Goal: Find specific page/section: Find specific page/section

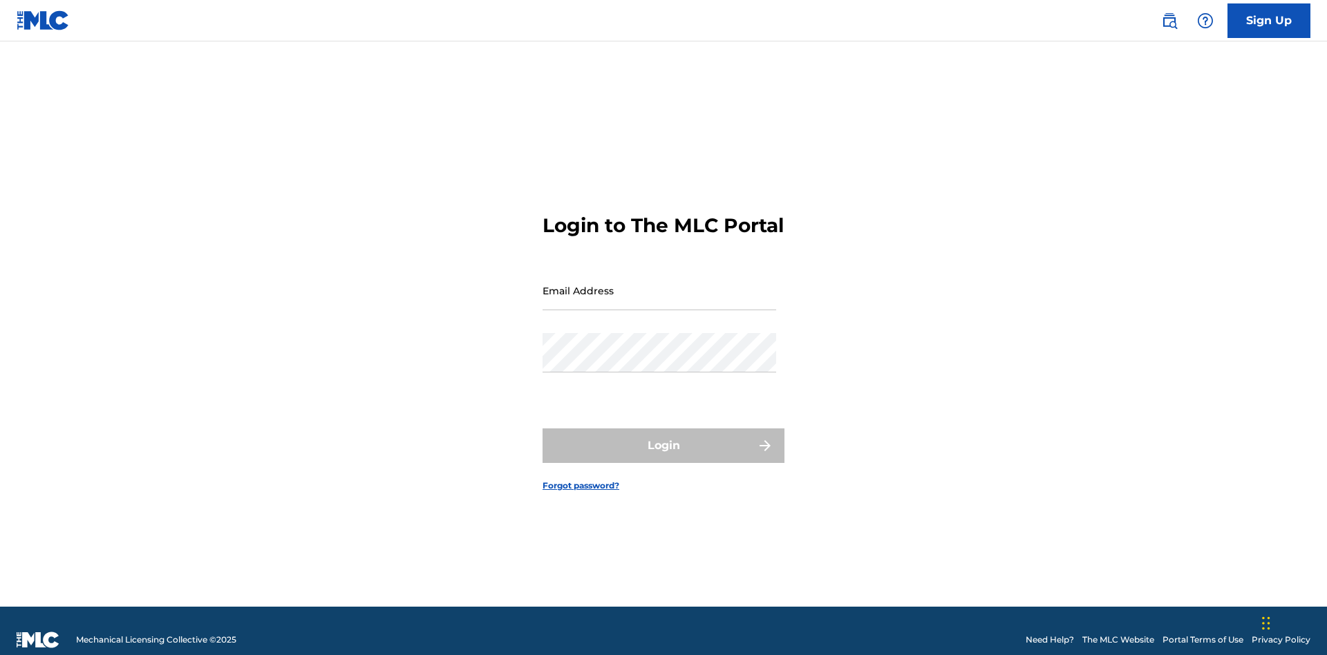
scroll to position [18, 0]
click at [659, 284] on input "Email Address" at bounding box center [660, 290] width 234 height 39
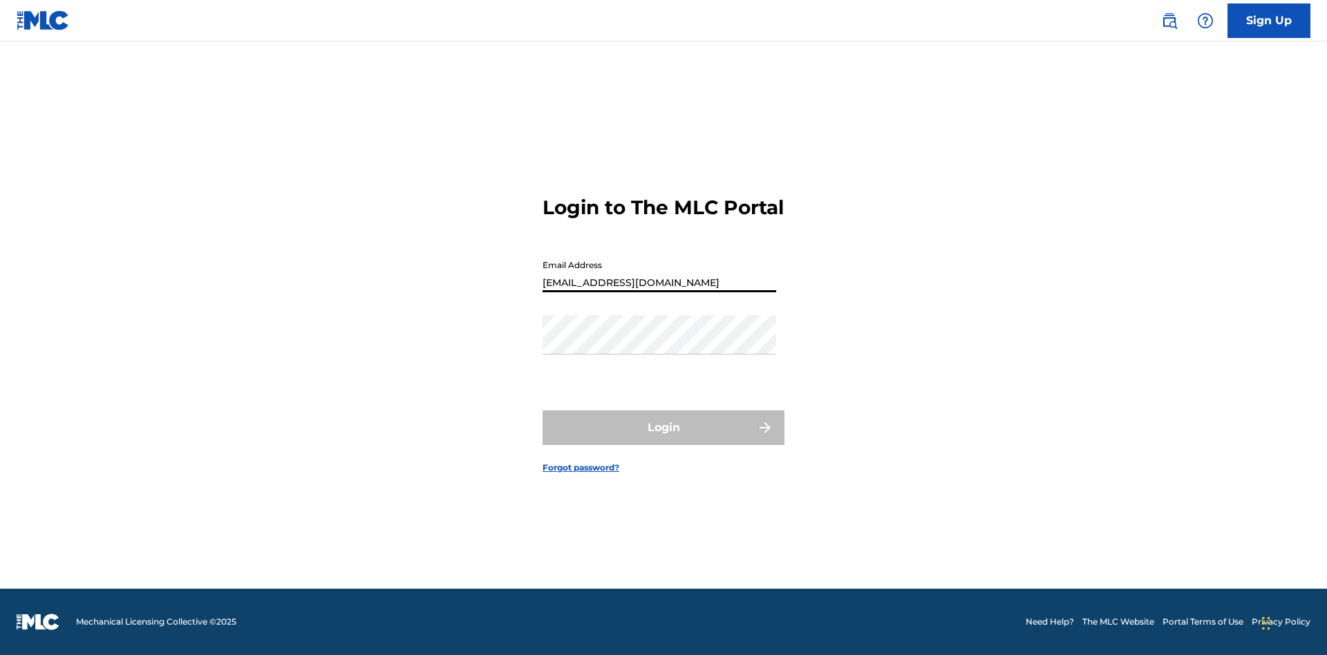
type input "XenaSongwriter@gmail.com"
click at [664, 440] on button "Login" at bounding box center [664, 428] width 242 height 35
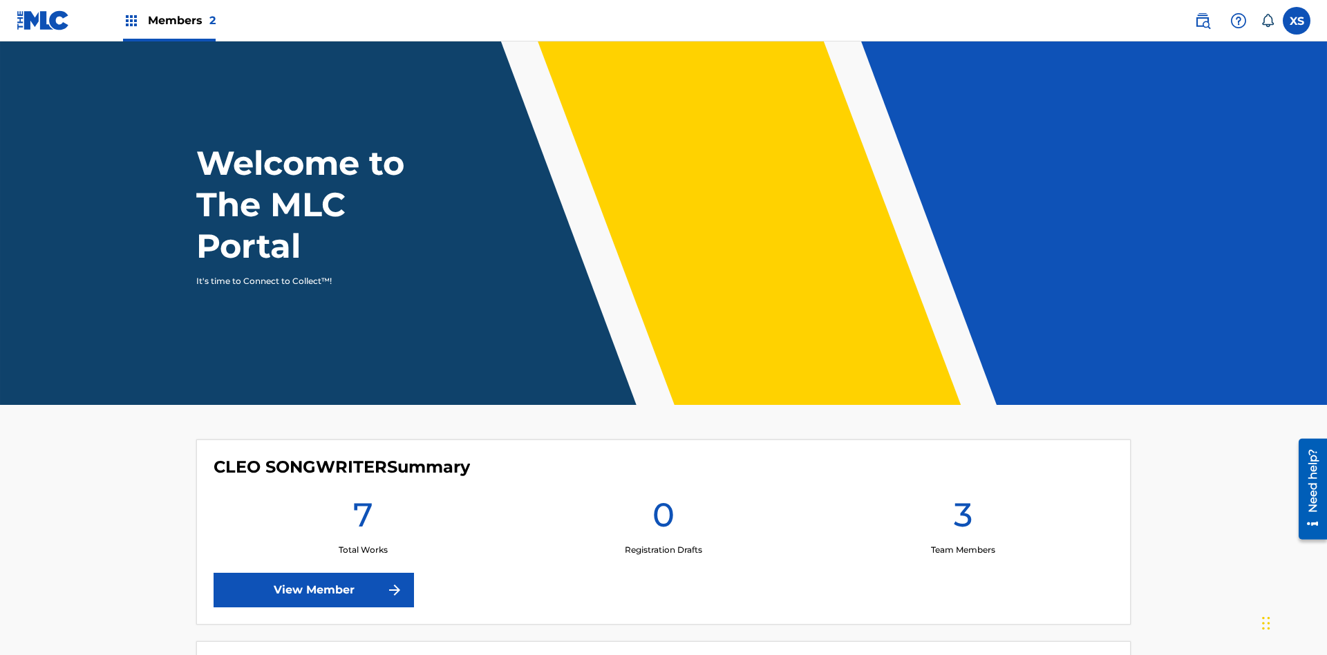
click at [169, 20] on span "Members 2" at bounding box center [182, 20] width 68 height 16
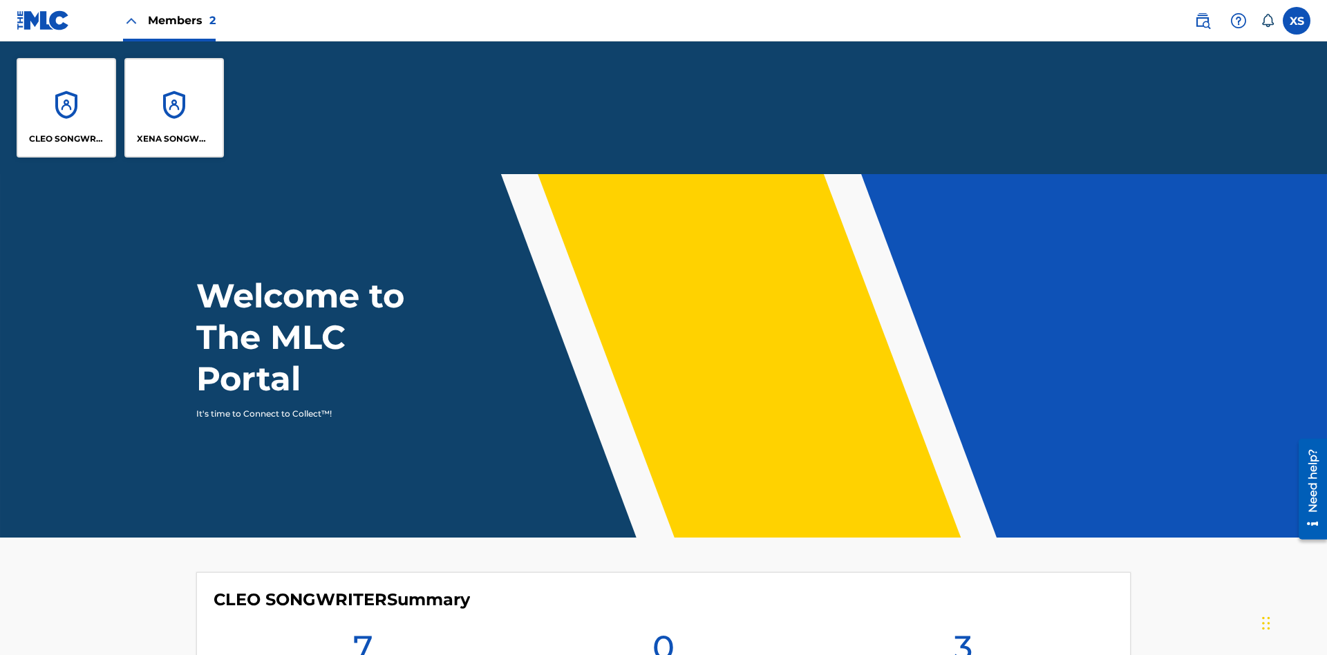
click at [66, 139] on p "CLEO SONGWRITER" at bounding box center [66, 139] width 75 height 12
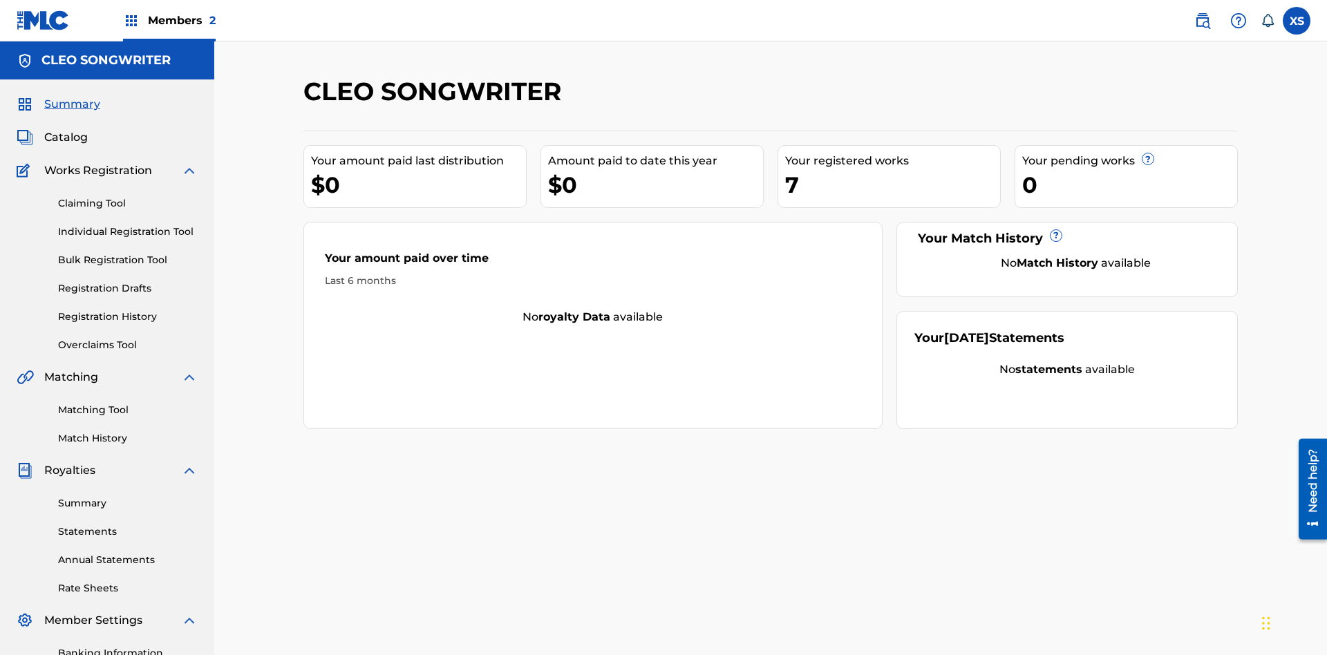
click at [66, 129] on span "Catalog" at bounding box center [66, 137] width 44 height 17
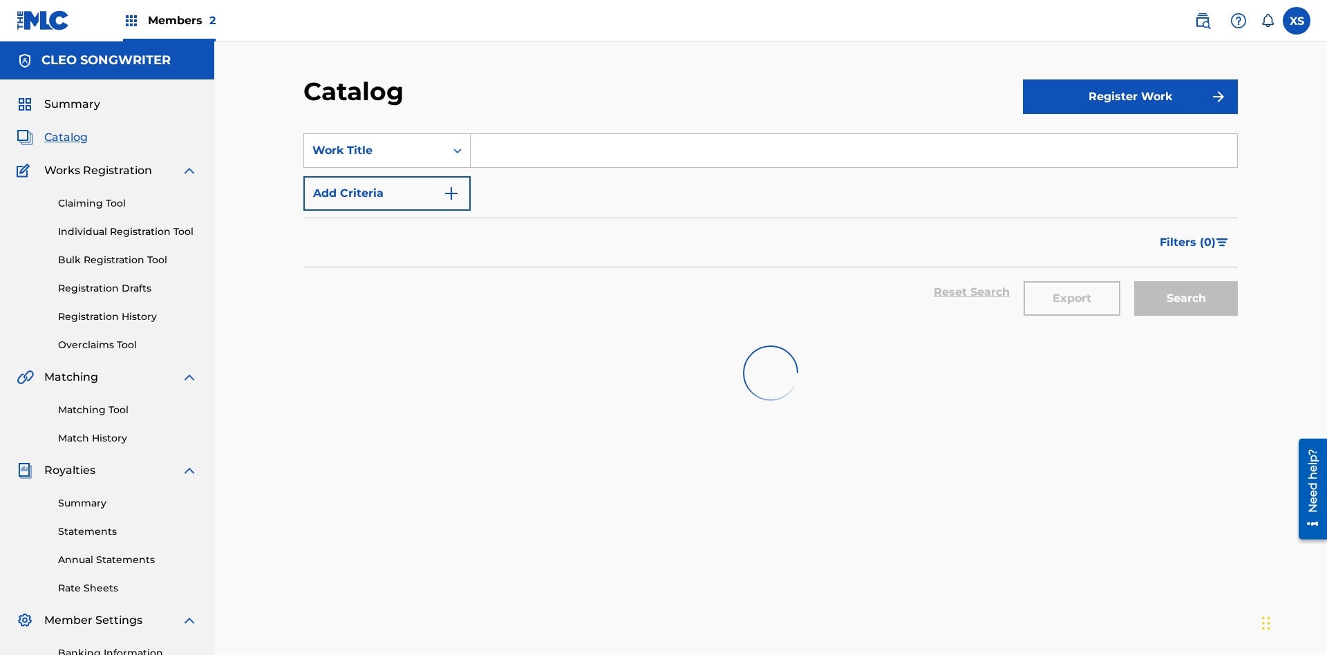
scroll to position [55, 0]
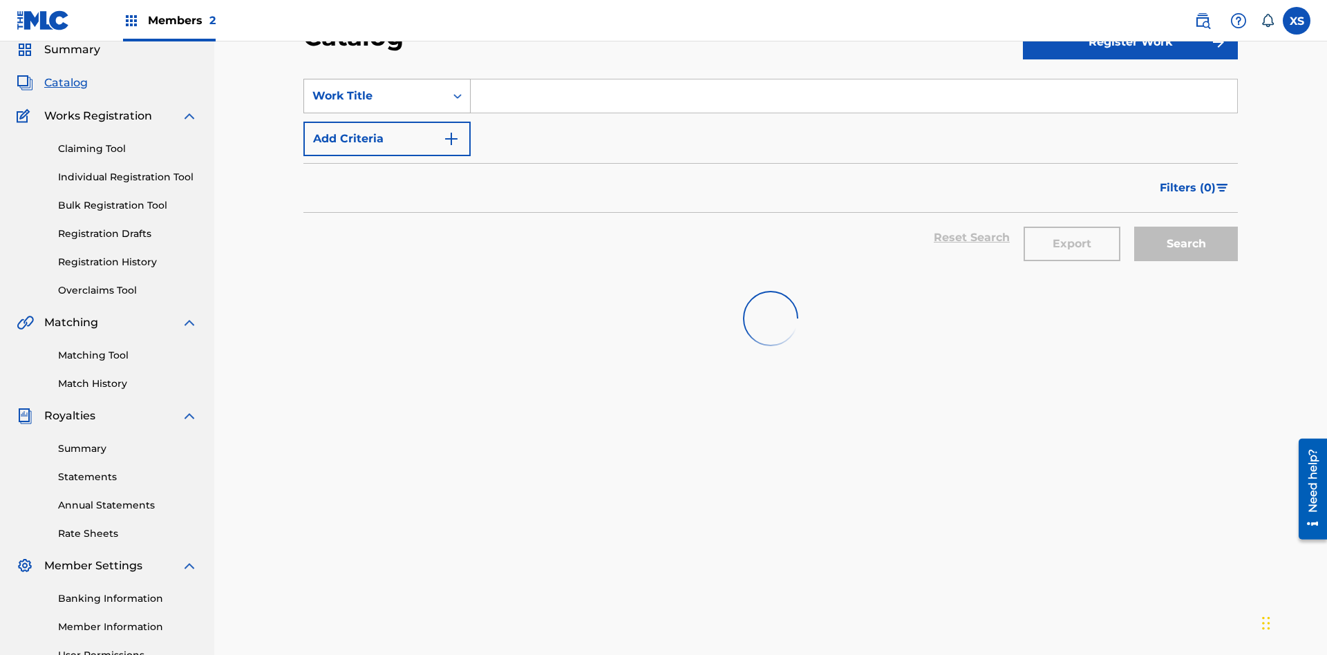
click at [375, 96] on div "Work Title" at bounding box center [374, 96] width 124 height 17
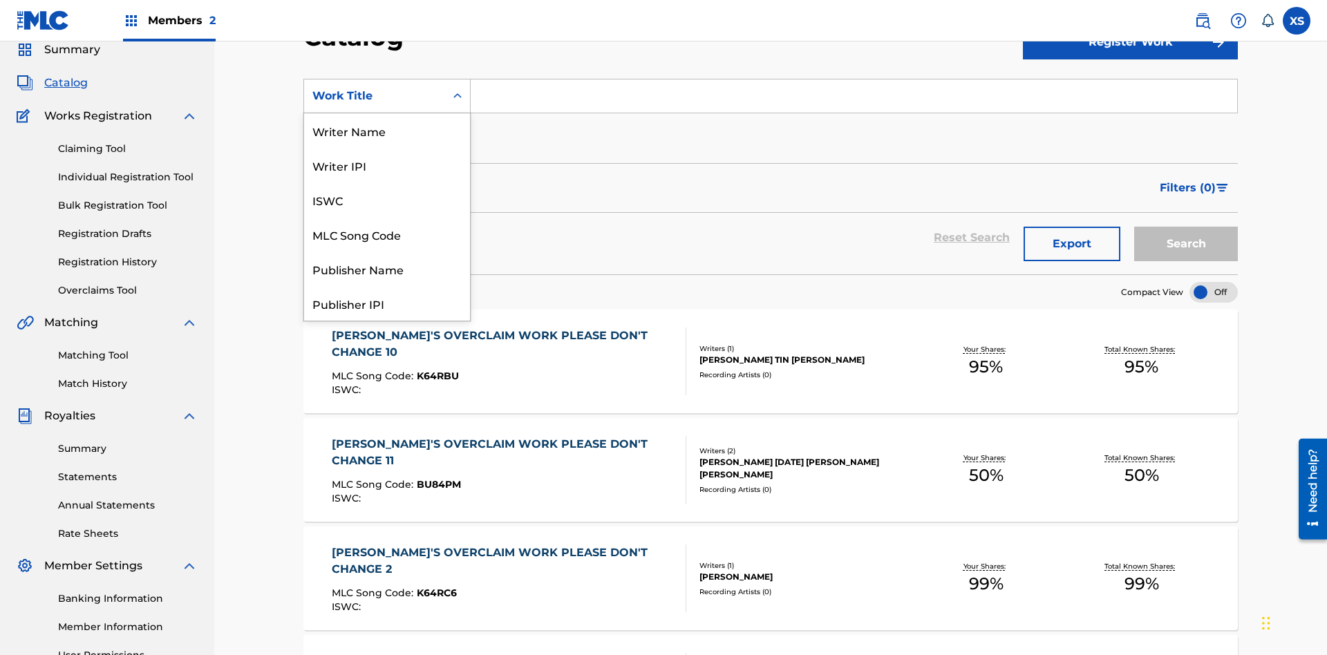
scroll to position [207, 0]
click at [387, 303] on div "Work Title" at bounding box center [387, 303] width 166 height 35
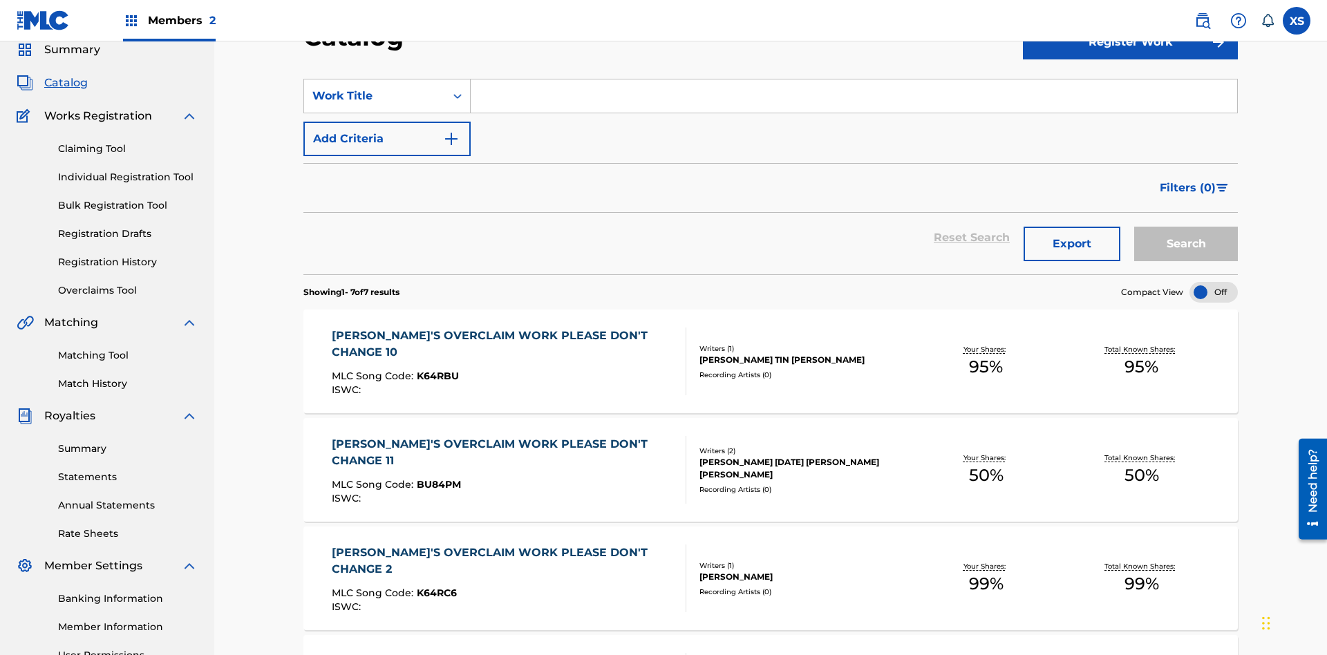
click at [854, 100] on input "Search Form" at bounding box center [854, 95] width 767 height 33
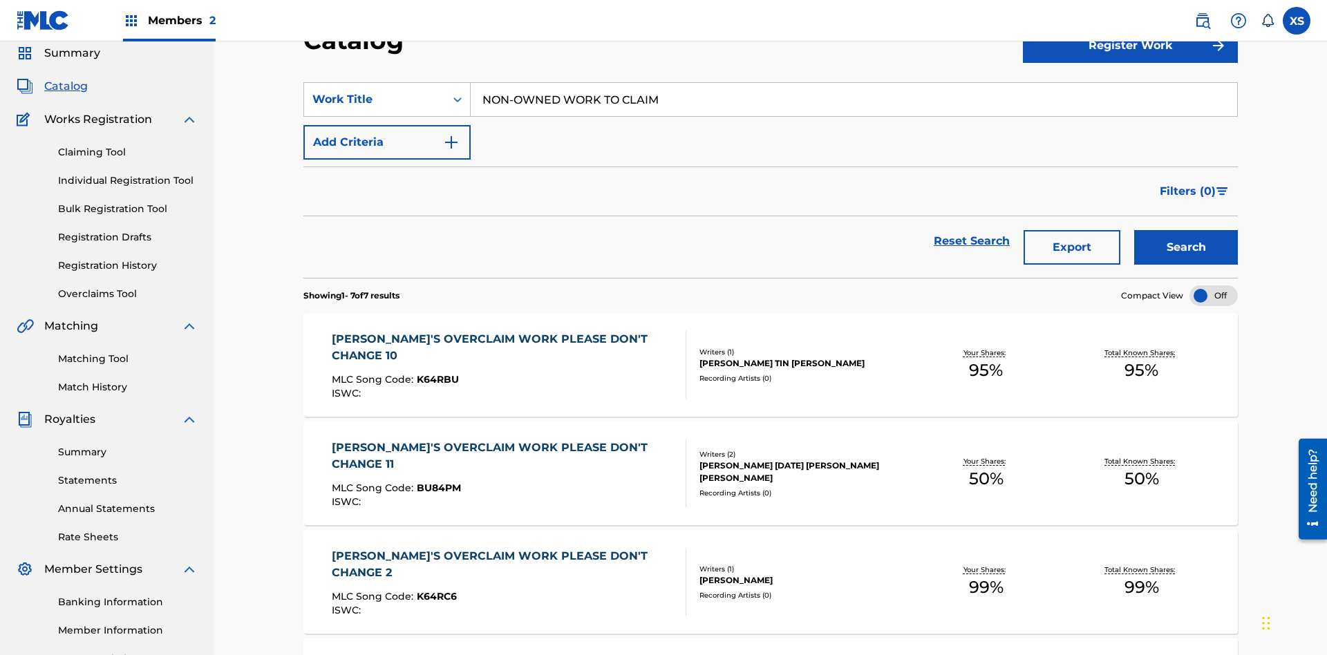
type input "NON-OWNED WORK TO CLAIM"
click at [1186, 230] on button "Search" at bounding box center [1186, 247] width 104 height 35
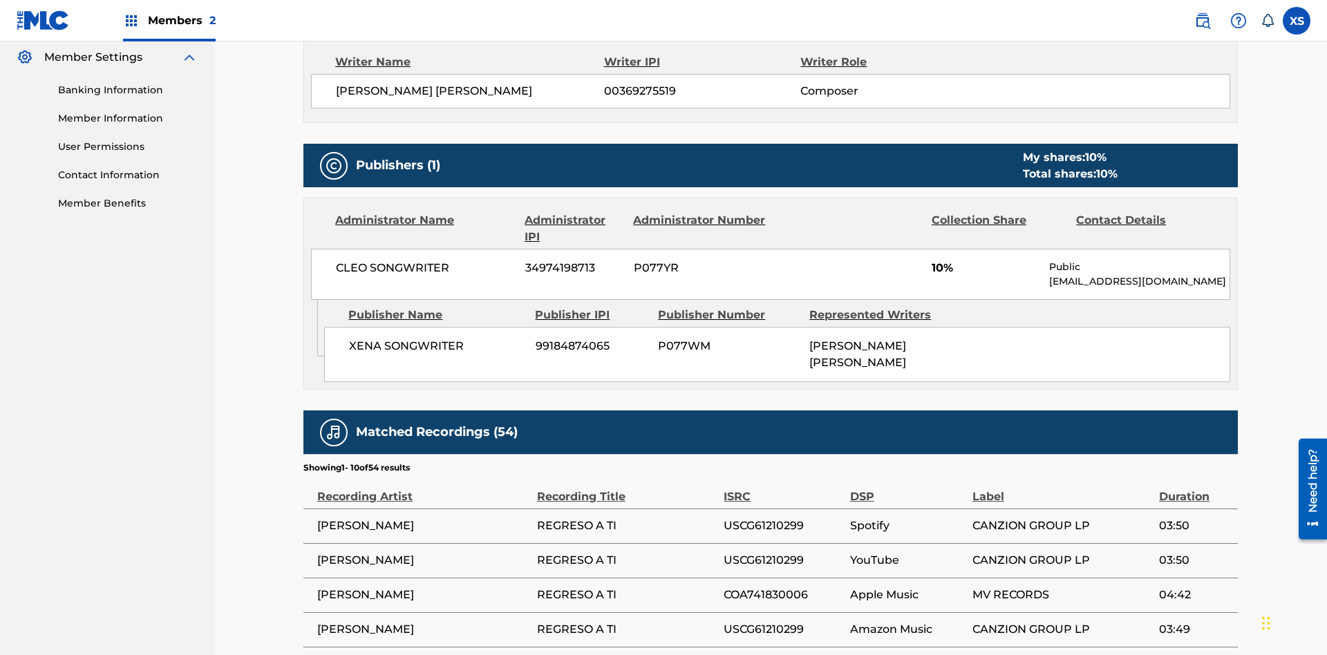
scroll to position [818, 0]
